Goal: Transaction & Acquisition: Register for event/course

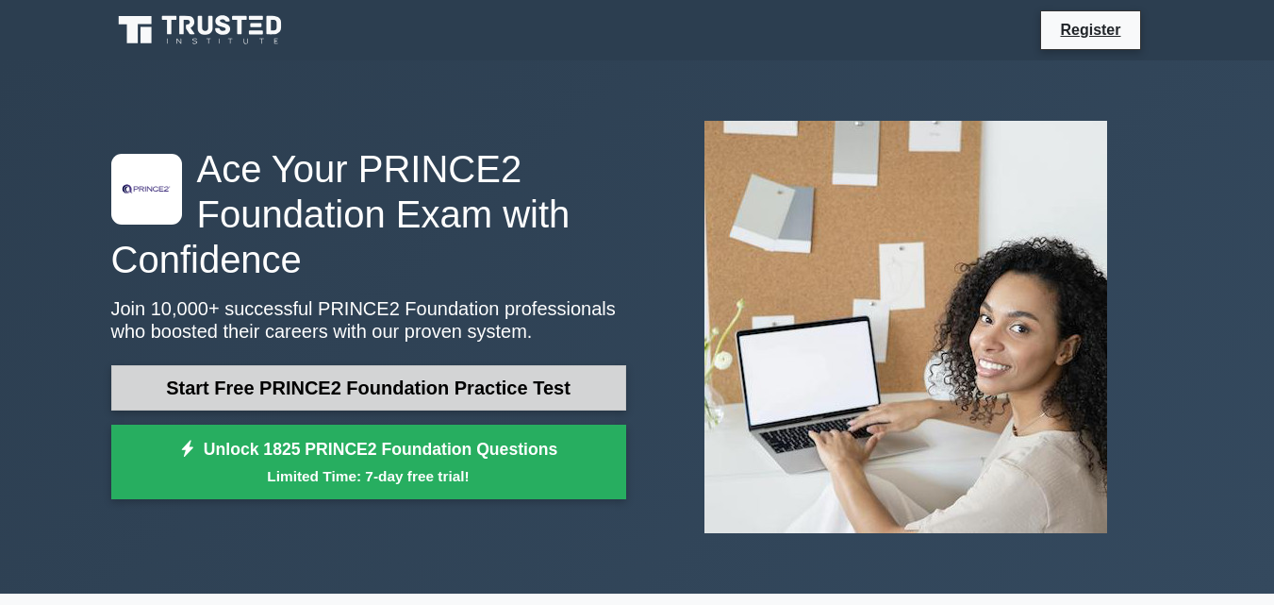
click at [464, 379] on link "Start Free PRINCE2 Foundation Practice Test" at bounding box center [368, 387] width 515 height 45
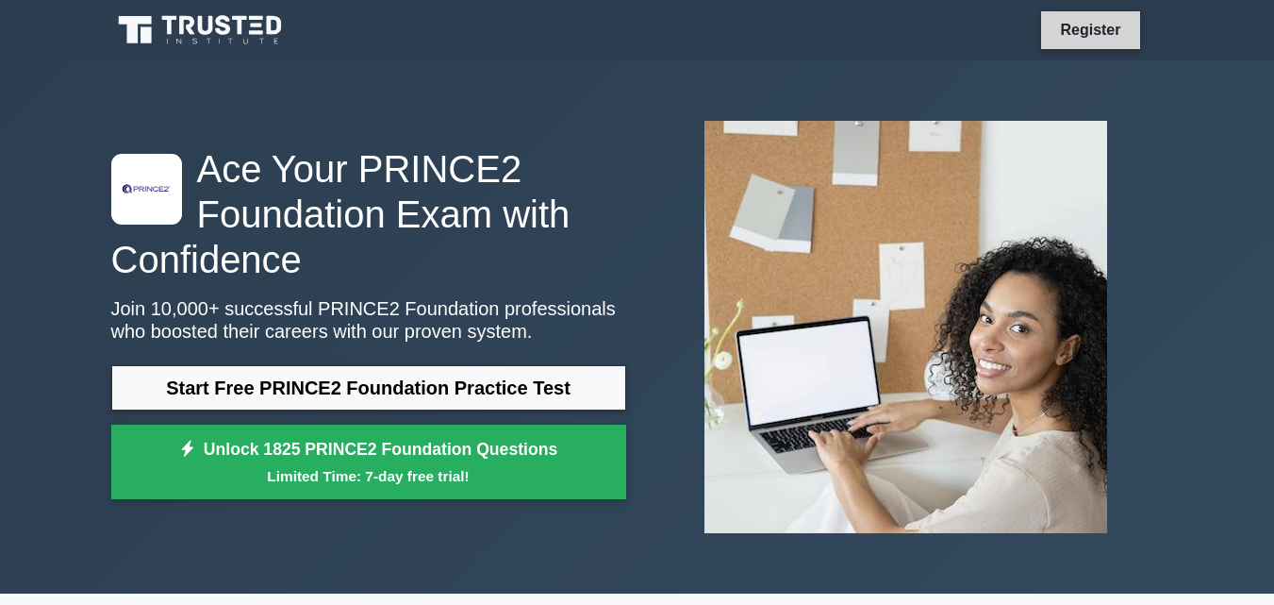
click at [1108, 29] on link "Register" at bounding box center [1090, 30] width 83 height 24
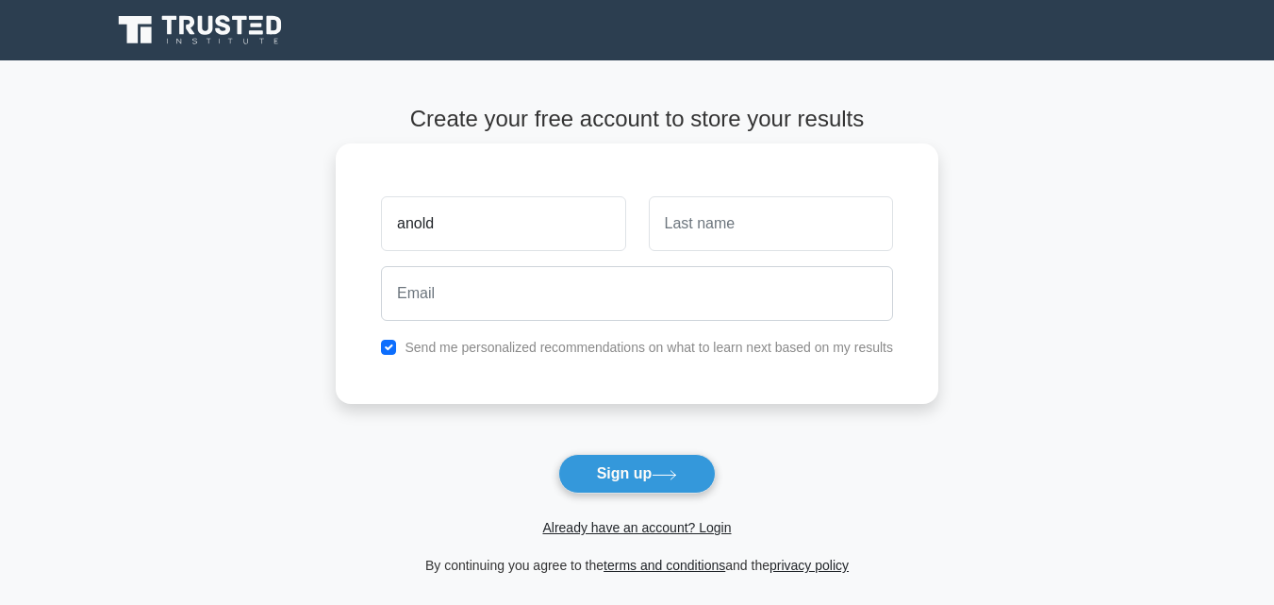
type input "anold"
click at [716, 219] on input "text" at bounding box center [771, 223] width 244 height 55
type input "makanga"
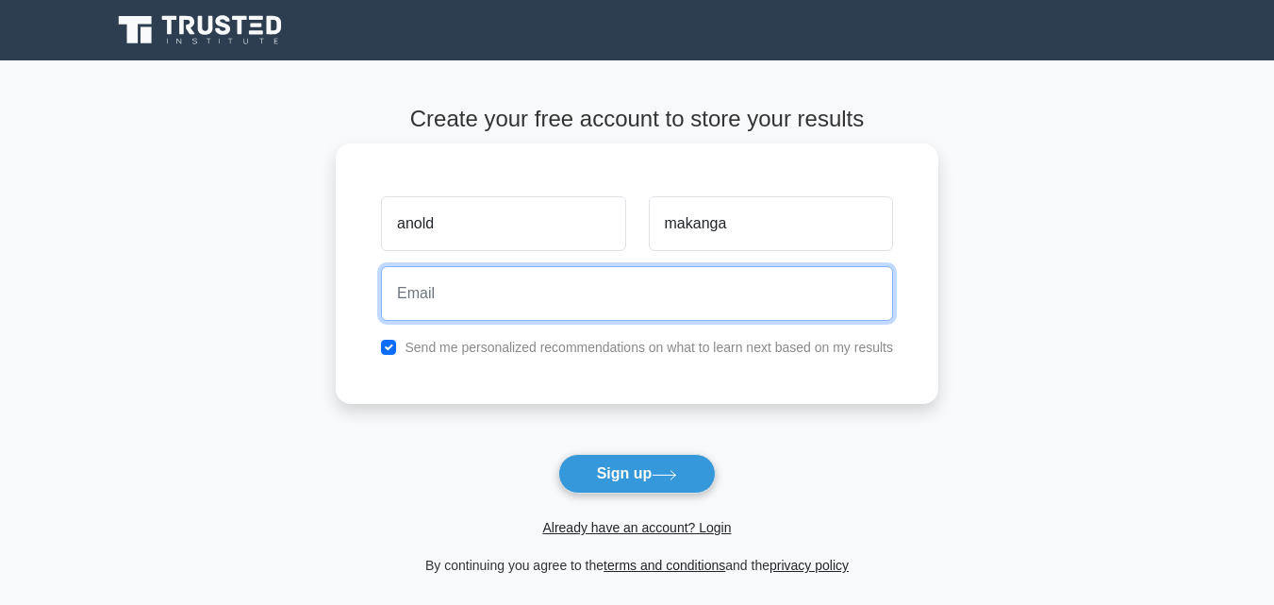
click at [546, 304] on input "email" at bounding box center [637, 293] width 512 height 55
type input "arnoldmakhanga18@gmail.com"
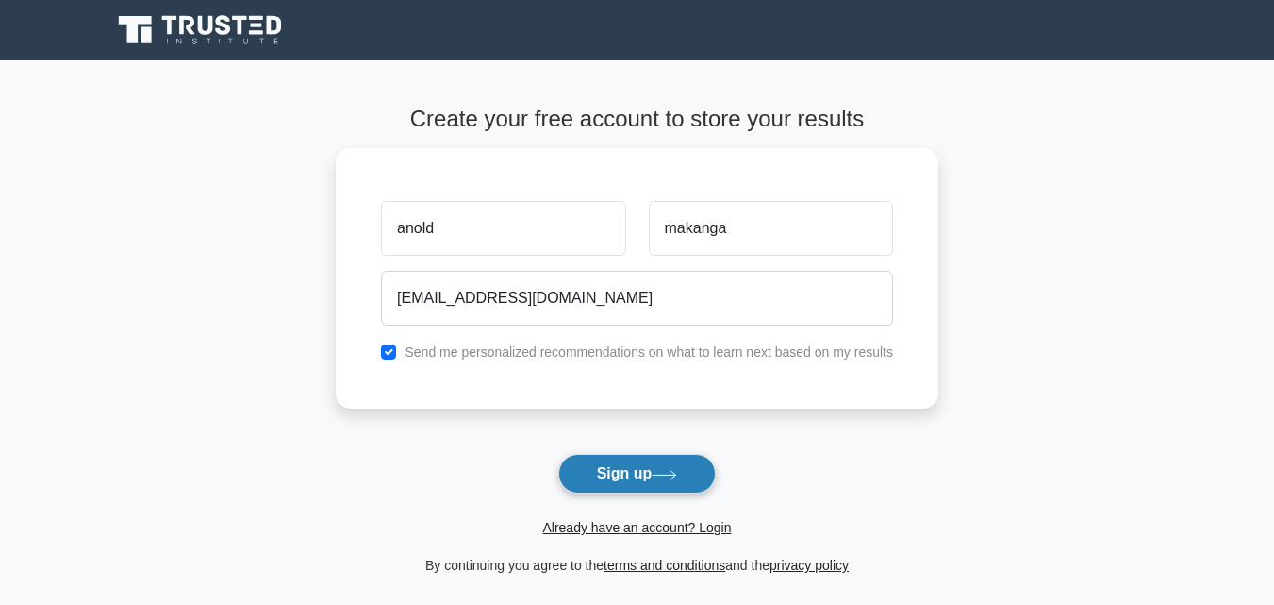
click at [668, 483] on button "Sign up" at bounding box center [637, 474] width 158 height 40
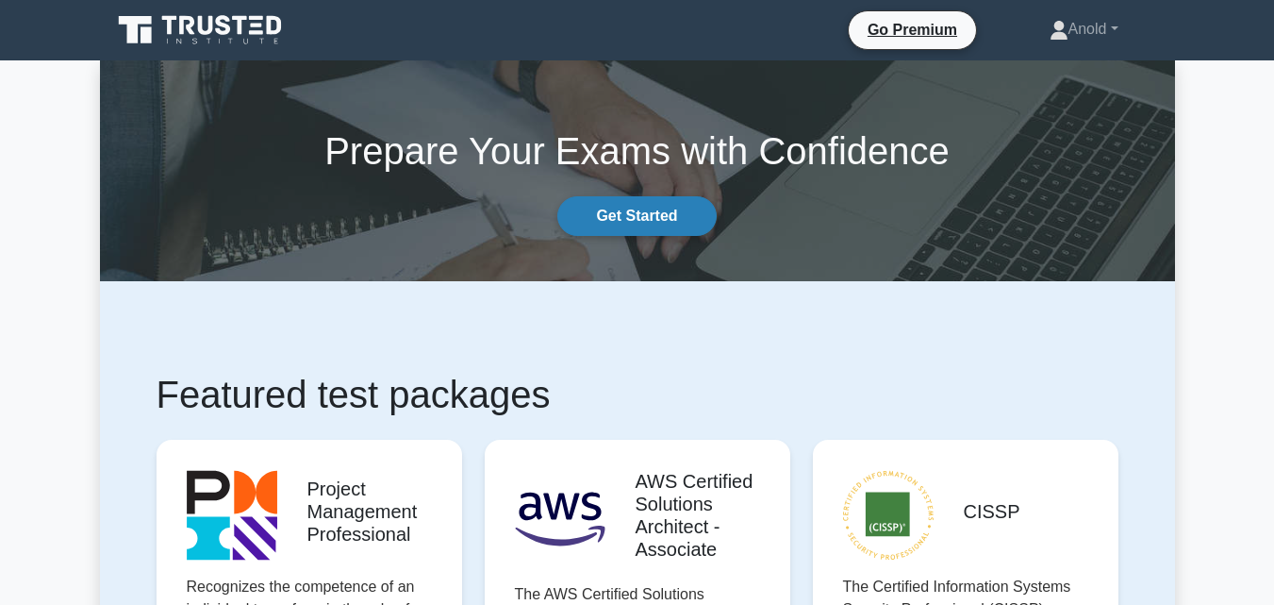
click at [616, 208] on link "Get Started" at bounding box center [636, 216] width 158 height 40
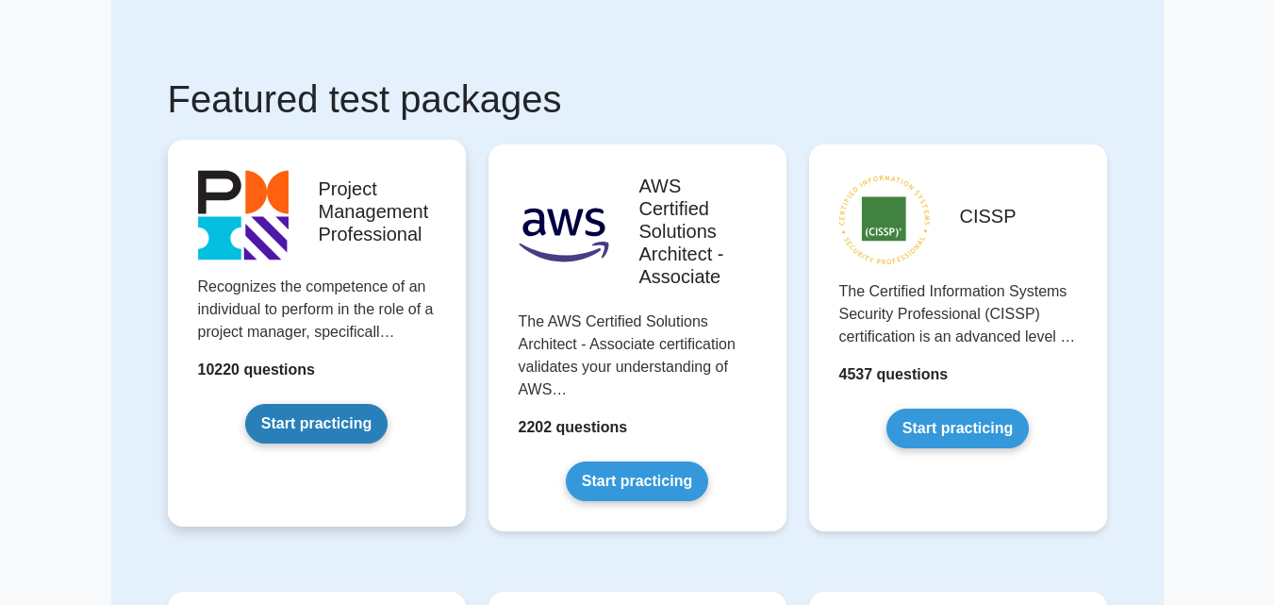
scroll to position [75, 0]
click at [341, 428] on link "Start practicing" at bounding box center [316, 423] width 142 height 40
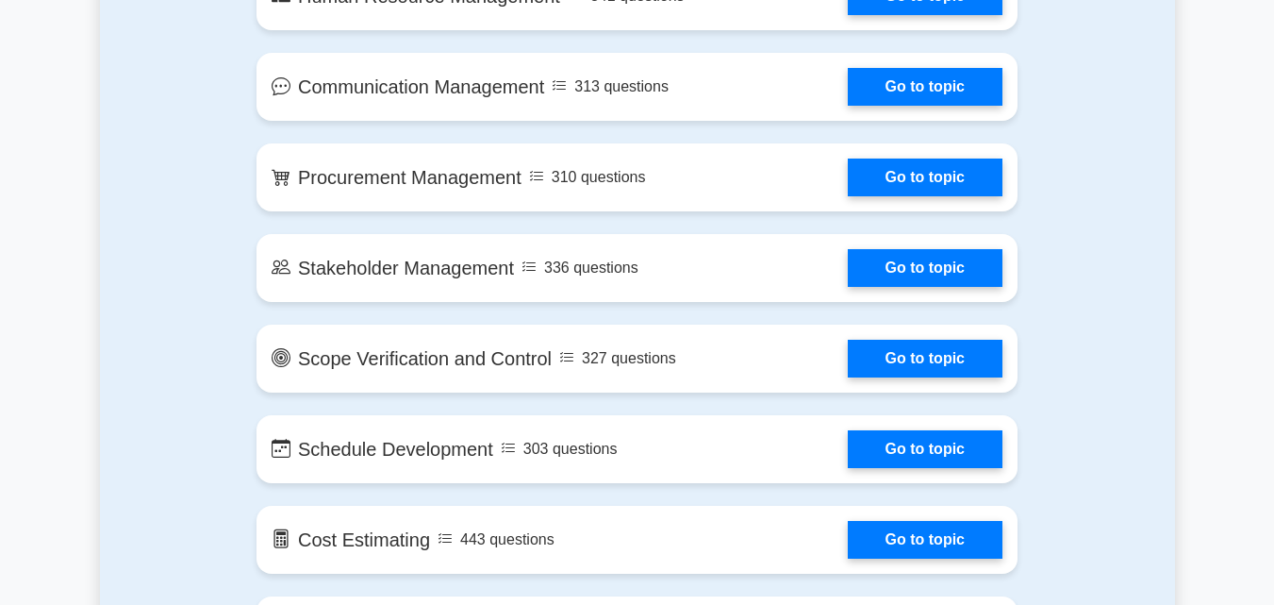
scroll to position [1956, 0]
